Goal: Task Accomplishment & Management: Complete application form

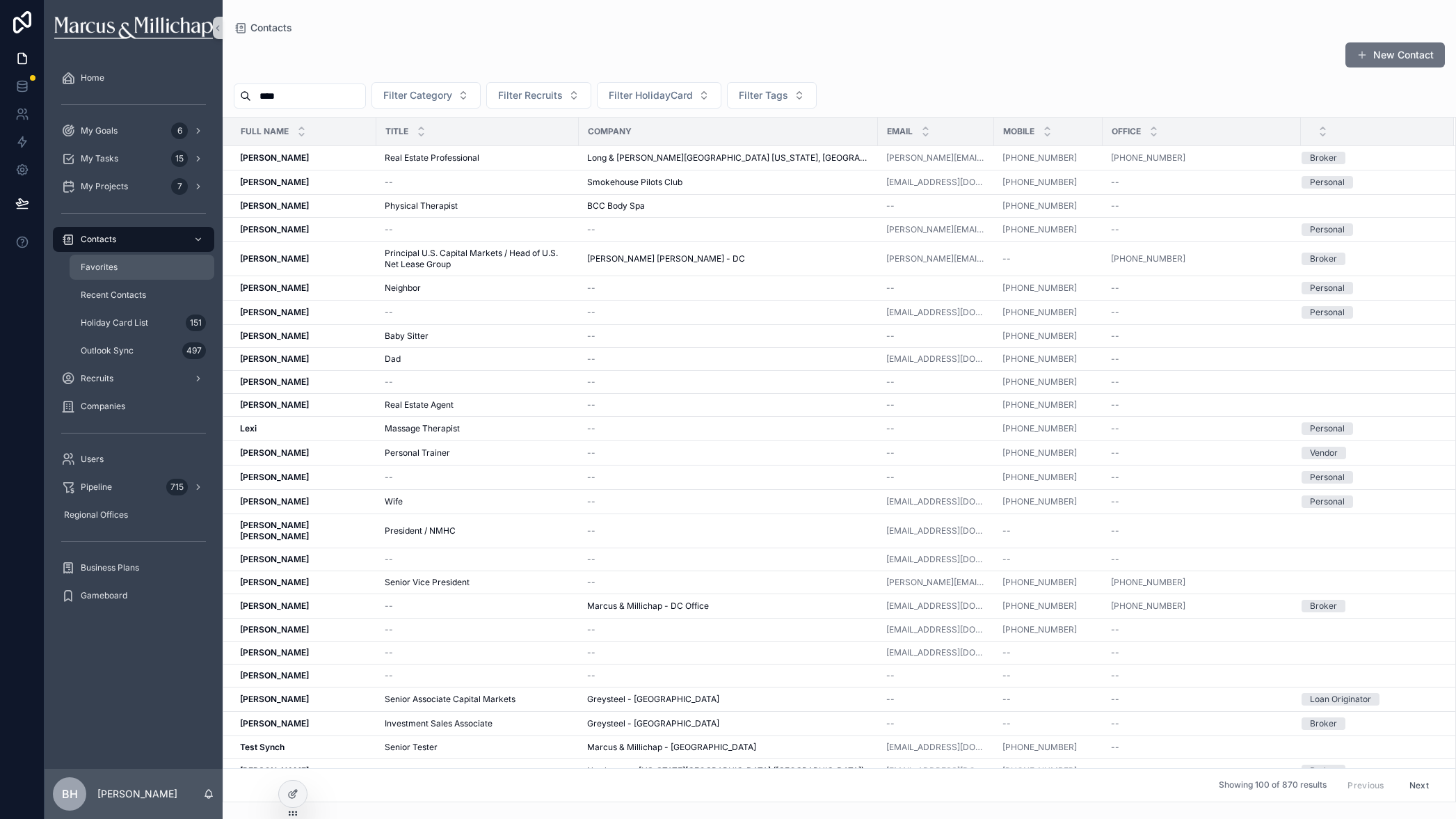
click at [112, 265] on span "Favorites" at bounding box center [99, 267] width 37 height 11
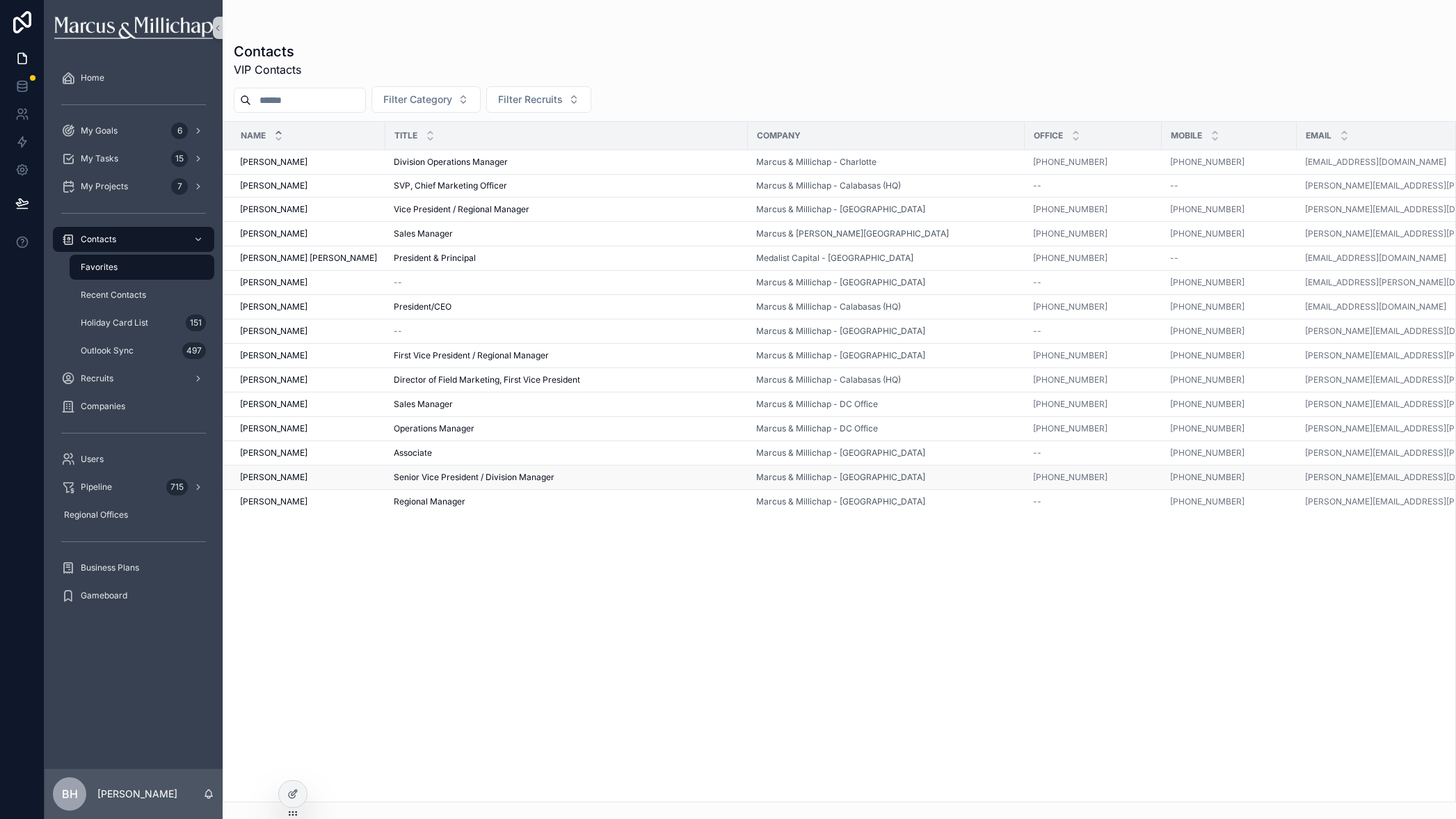
click at [252, 474] on span "[PERSON_NAME]" at bounding box center [274, 477] width 67 height 11
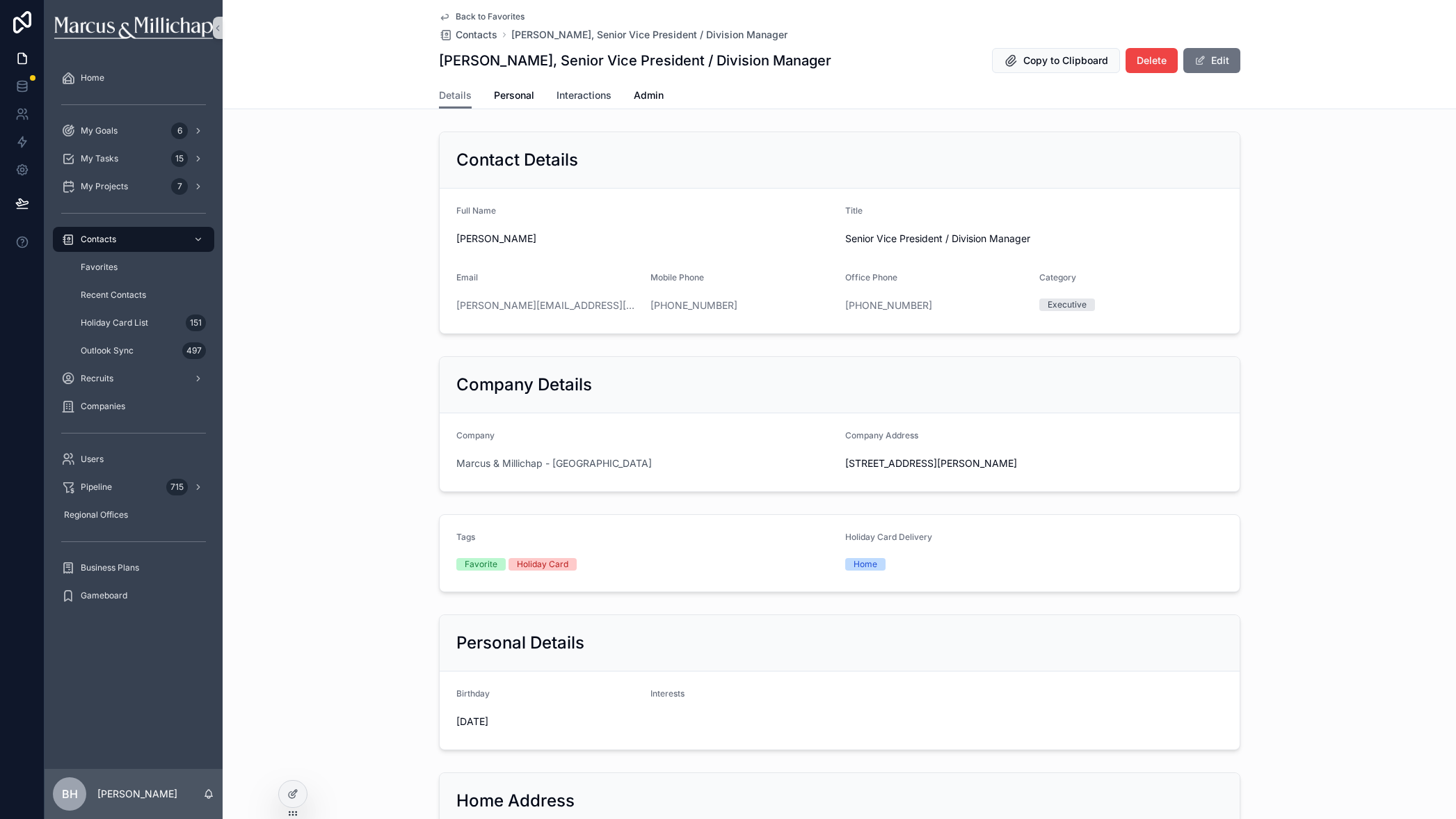
click at [576, 85] on link "Interactions" at bounding box center [583, 96] width 55 height 28
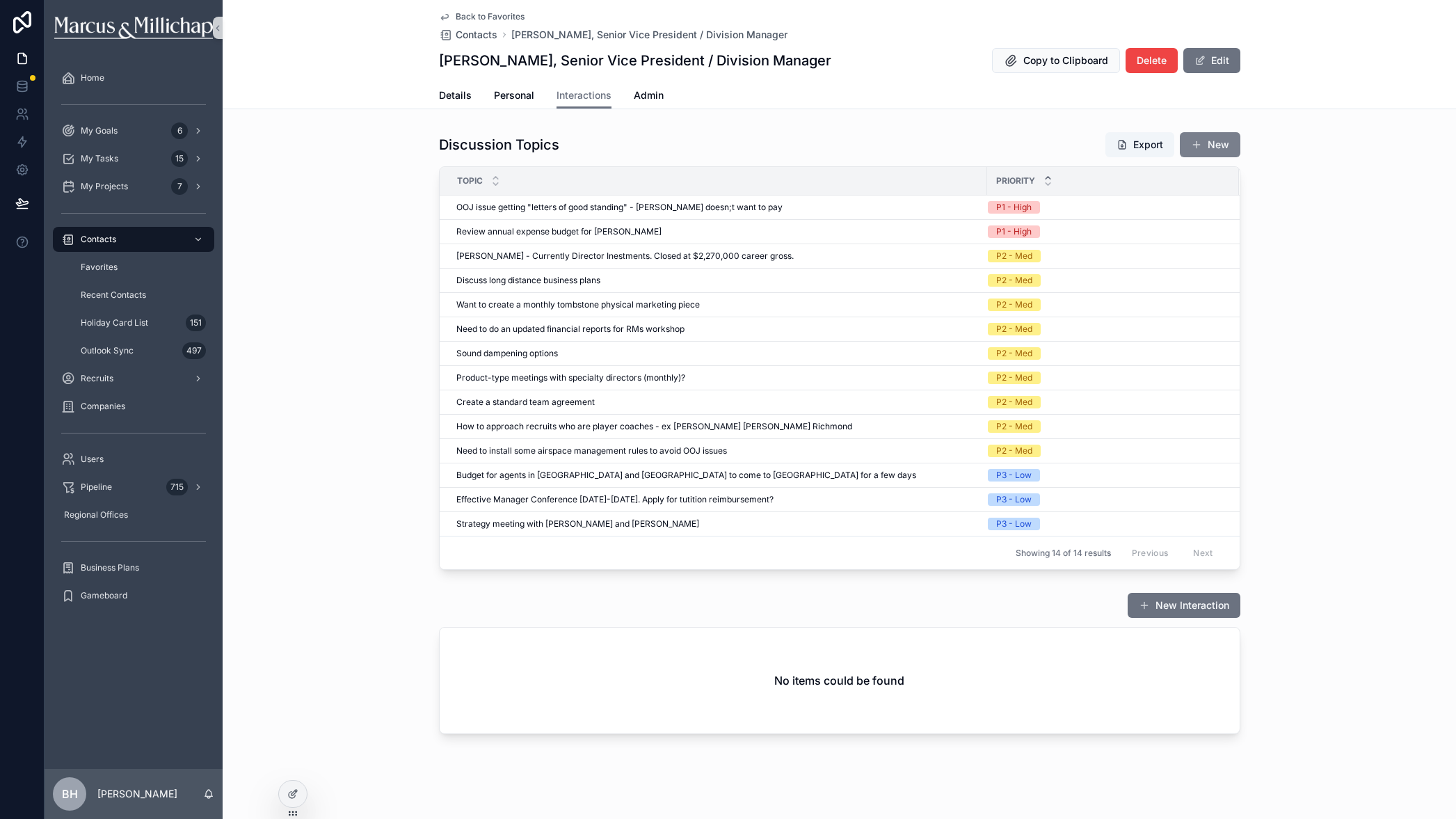
click at [1217, 145] on button "New" at bounding box center [1210, 145] width 61 height 25
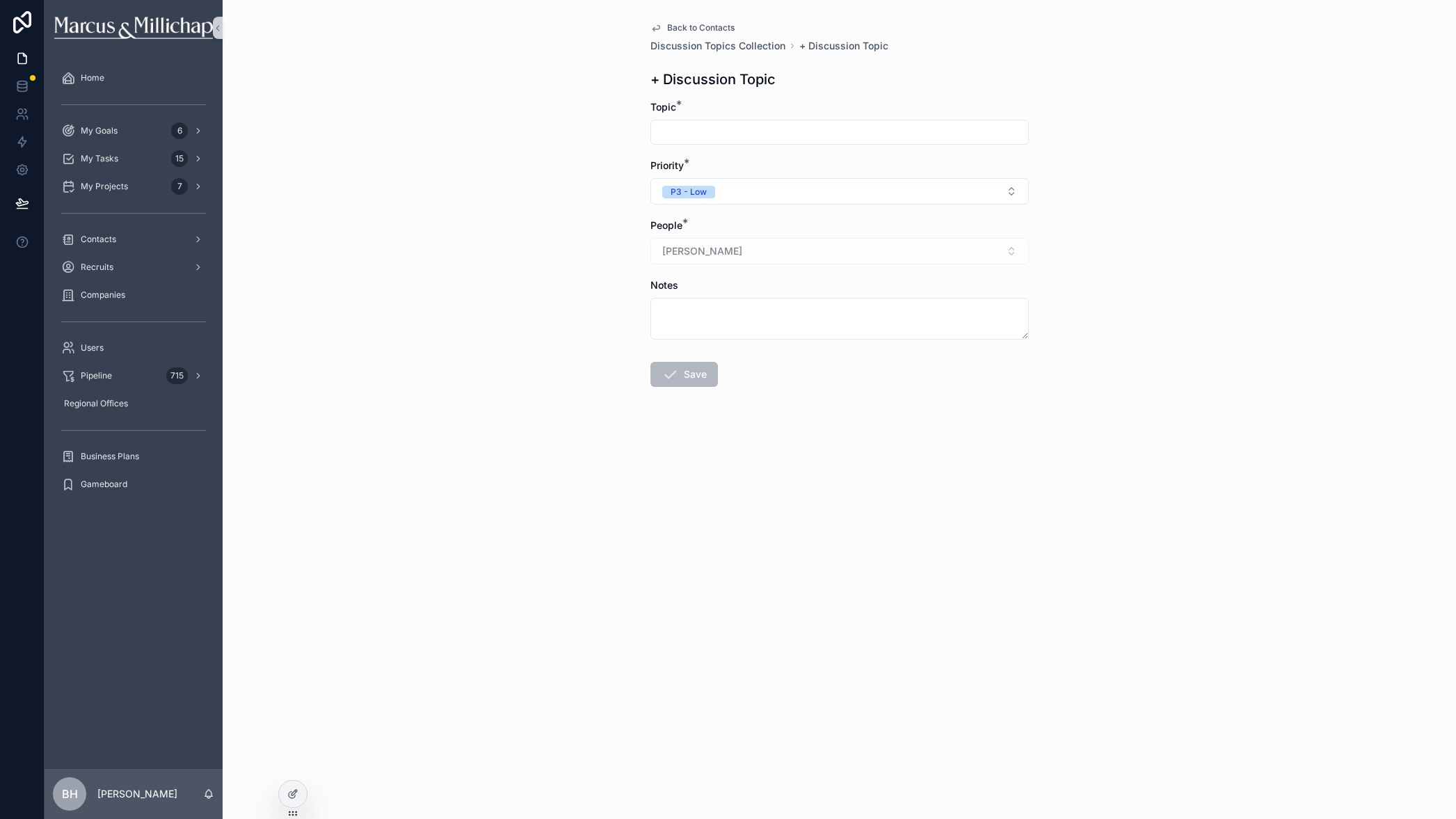
click at [673, 128] on input "scrollable content" at bounding box center [839, 132] width 377 height 19
type input "**********"
click at [714, 184] on button "P3 - Low" at bounding box center [840, 191] width 378 height 26
click at [722, 265] on div "P2 - Med" at bounding box center [840, 267] width 372 height 21
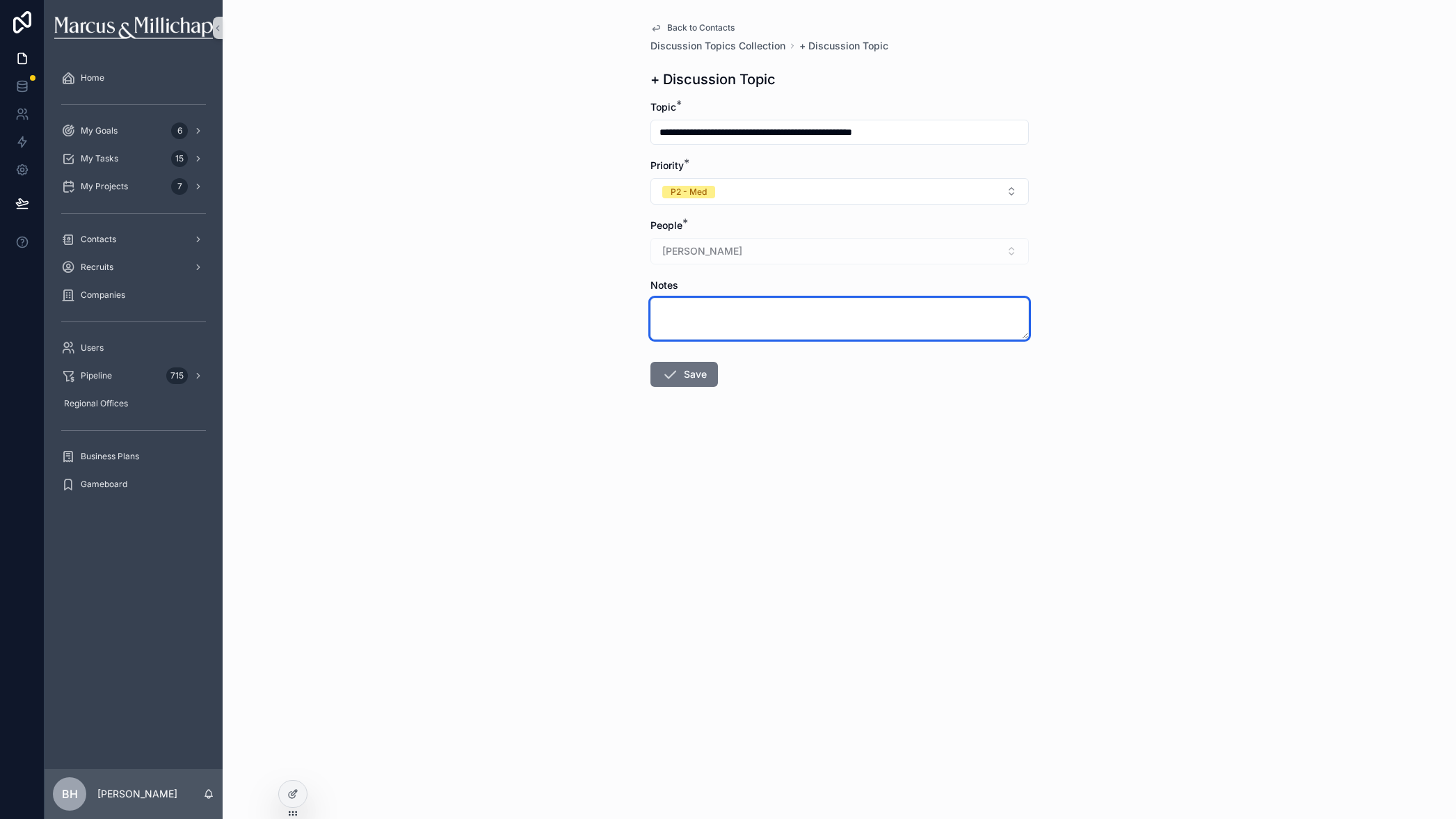
click at [713, 315] on textarea "scrollable content" at bounding box center [840, 319] width 378 height 42
type textarea "**********"
click at [683, 380] on button "Save" at bounding box center [684, 375] width 67 height 25
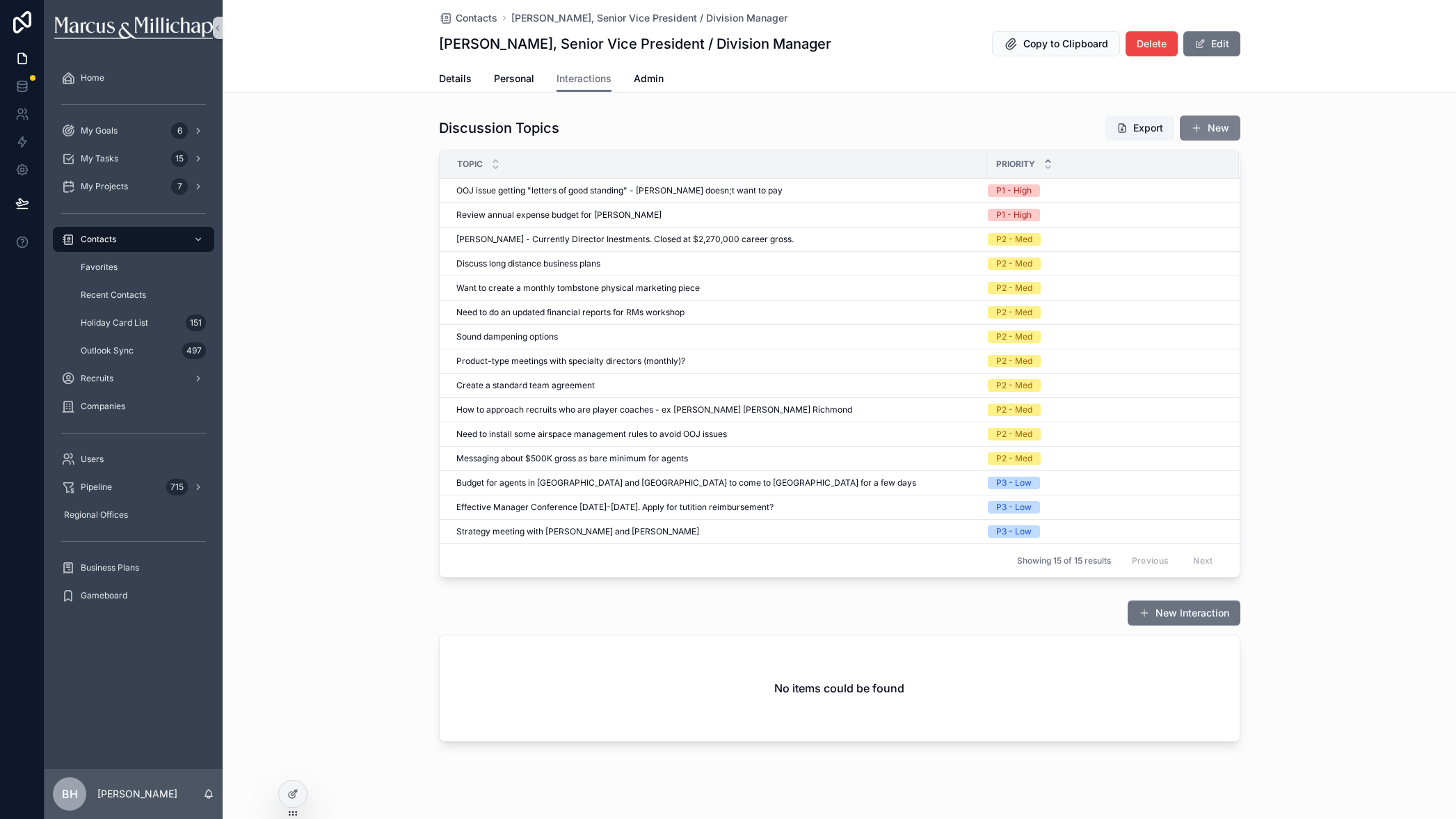
click at [1197, 127] on span "scrollable content" at bounding box center [1196, 128] width 11 height 11
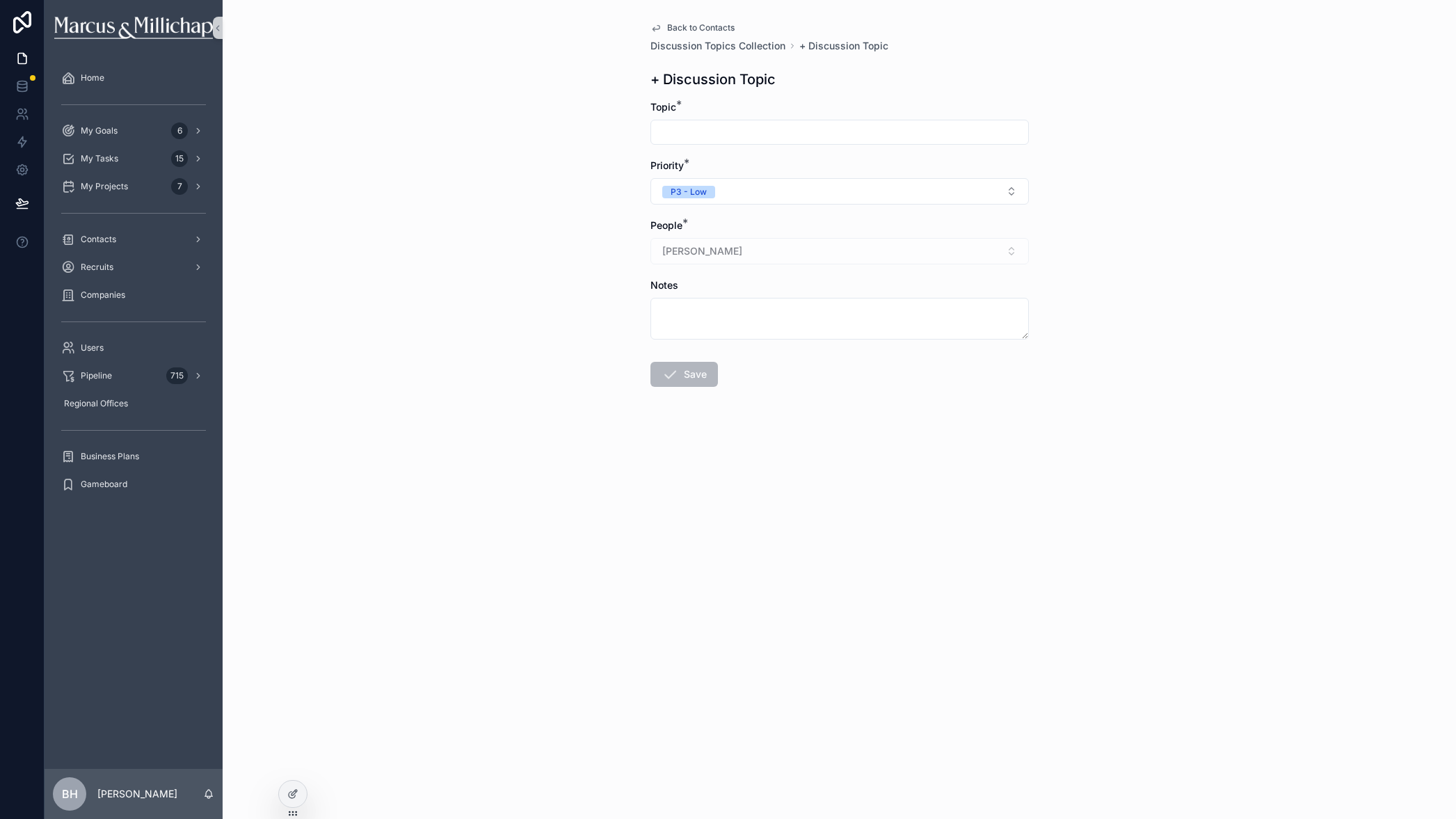
click at [684, 128] on input "scrollable content" at bounding box center [839, 132] width 377 height 19
type input "*"
type input "**********"
click at [732, 187] on button "P3 - Low" at bounding box center [840, 191] width 378 height 26
click at [707, 267] on span "P2 - Med" at bounding box center [686, 268] width 53 height 13
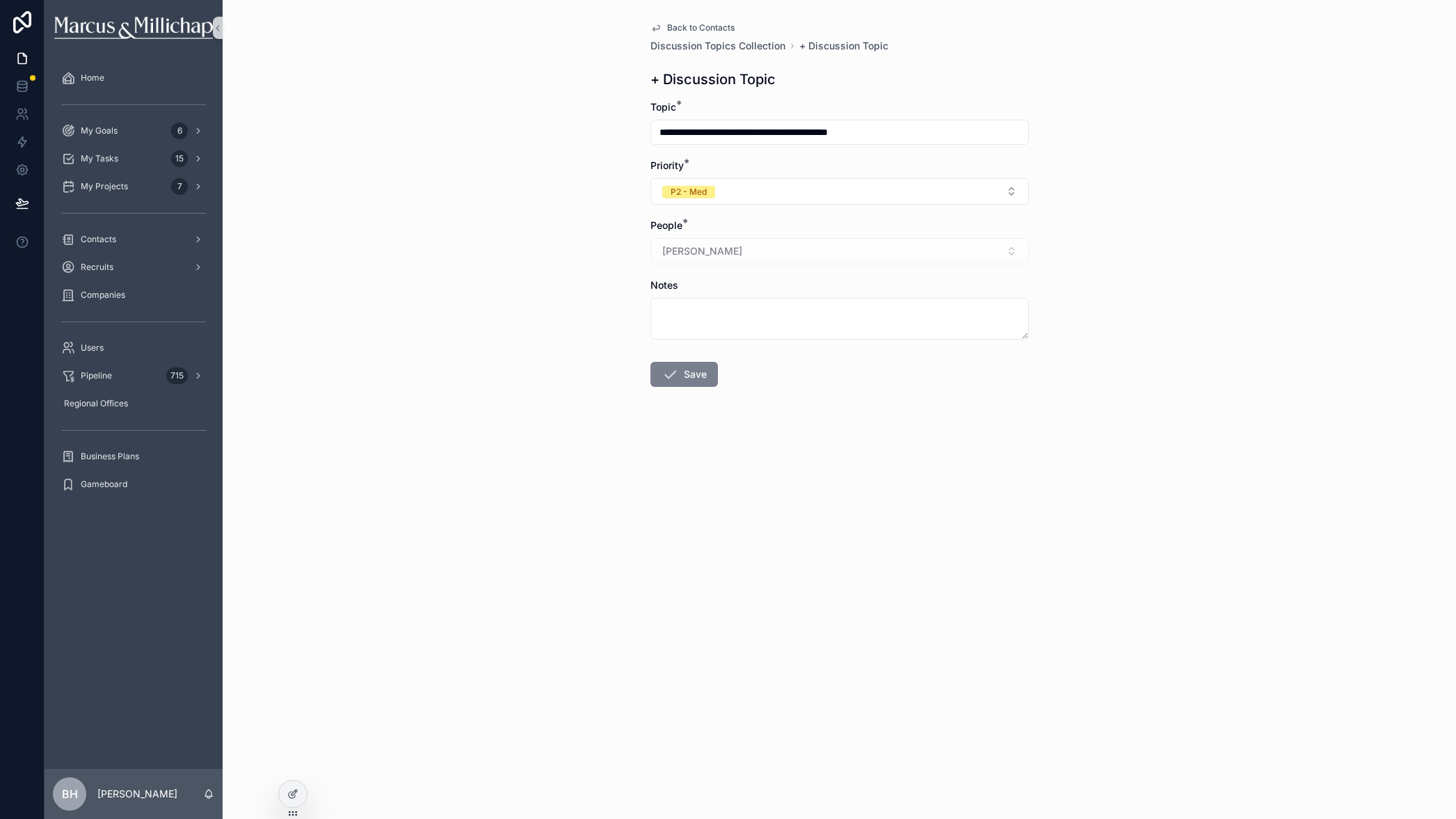
click at [699, 375] on button "Save" at bounding box center [684, 375] width 67 height 25
